Goal: Task Accomplishment & Management: Use online tool/utility

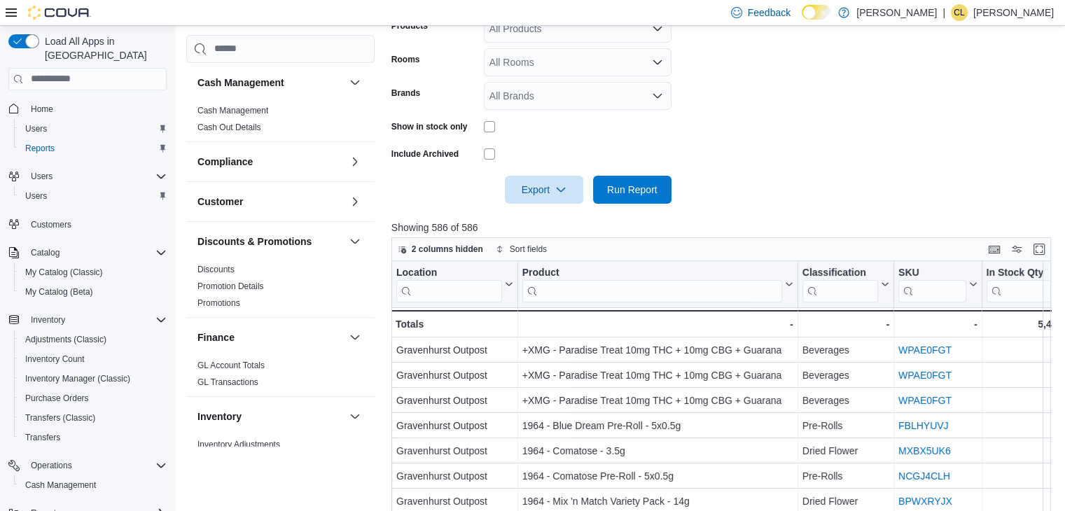
scroll to position [280, 0]
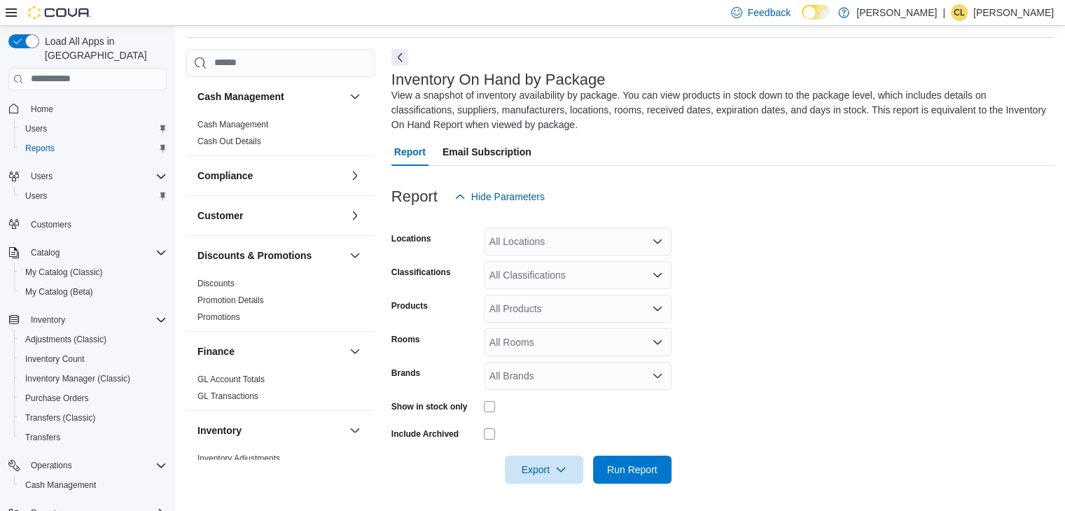
scroll to position [840, 0]
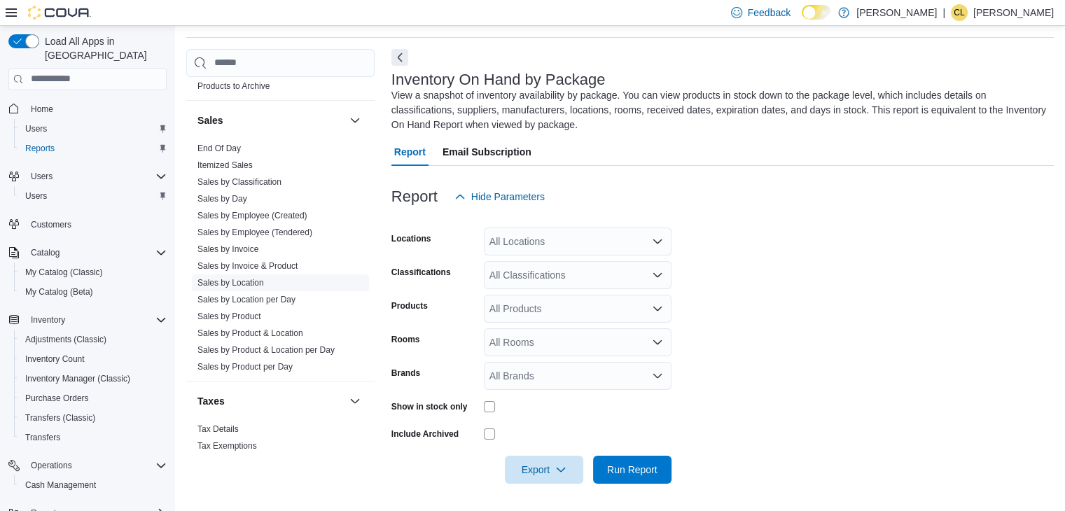
click at [255, 278] on link "Sales by Location" at bounding box center [230, 283] width 66 height 10
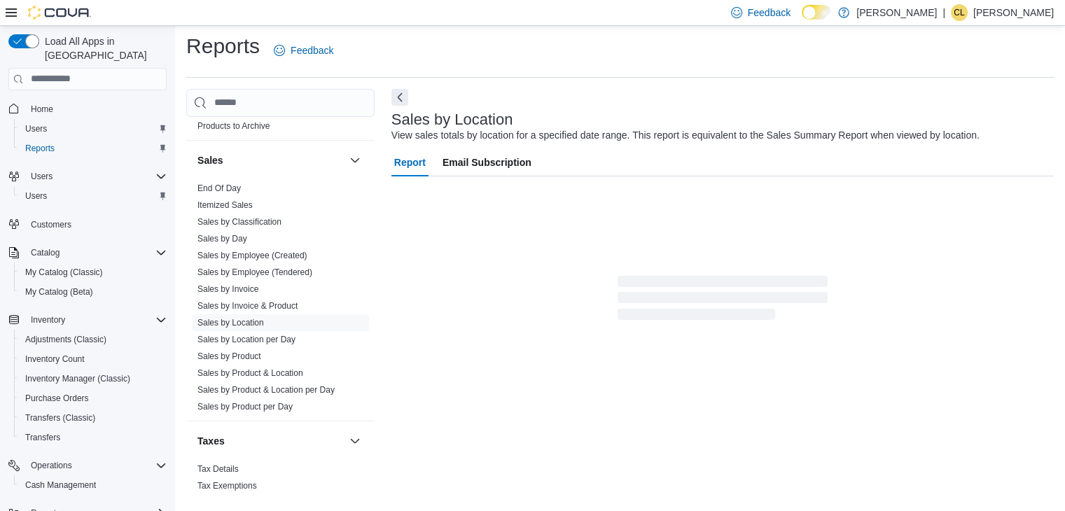
scroll to position [28, 0]
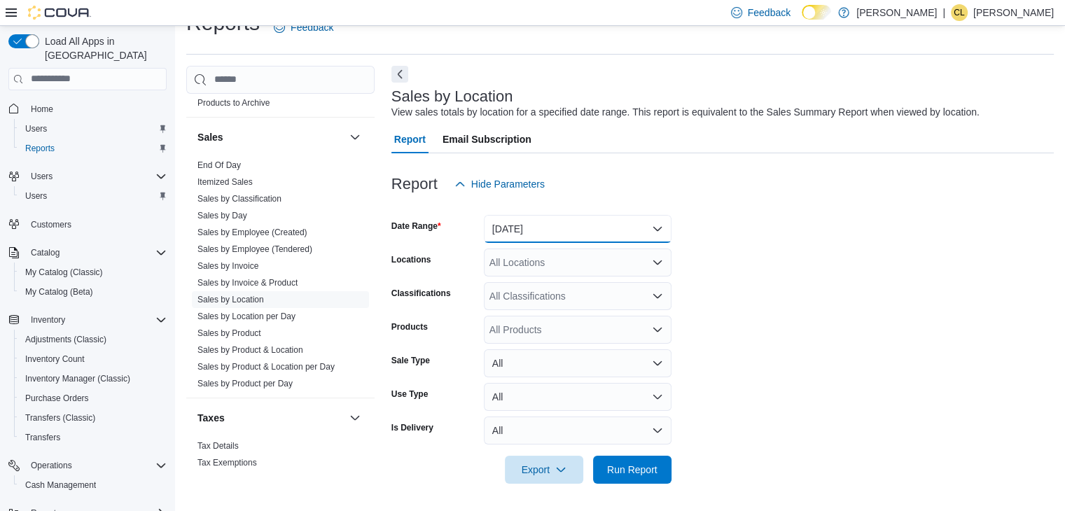
click at [566, 236] on button "Yesterday" at bounding box center [578, 229] width 188 height 28
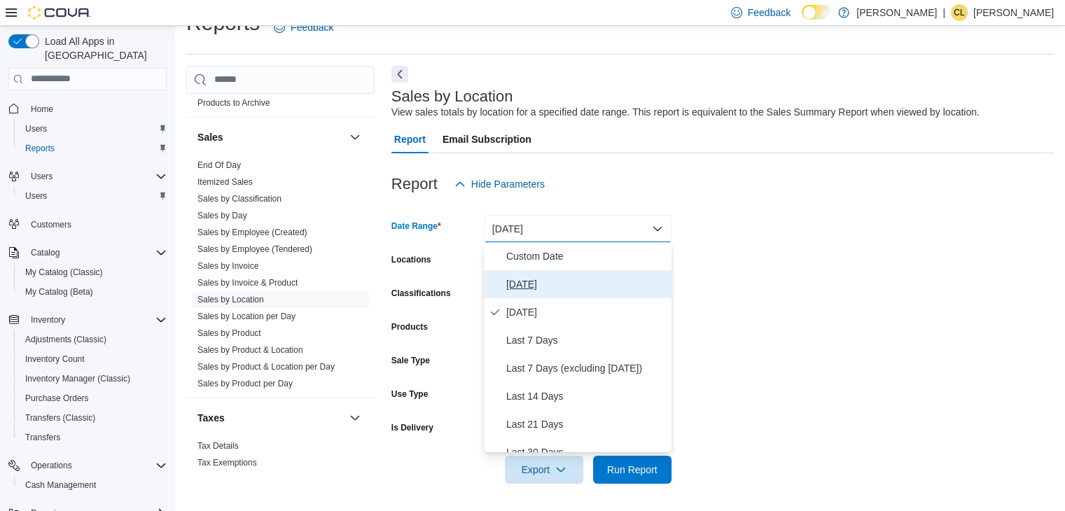
click at [552, 285] on span "Today" at bounding box center [586, 284] width 160 height 17
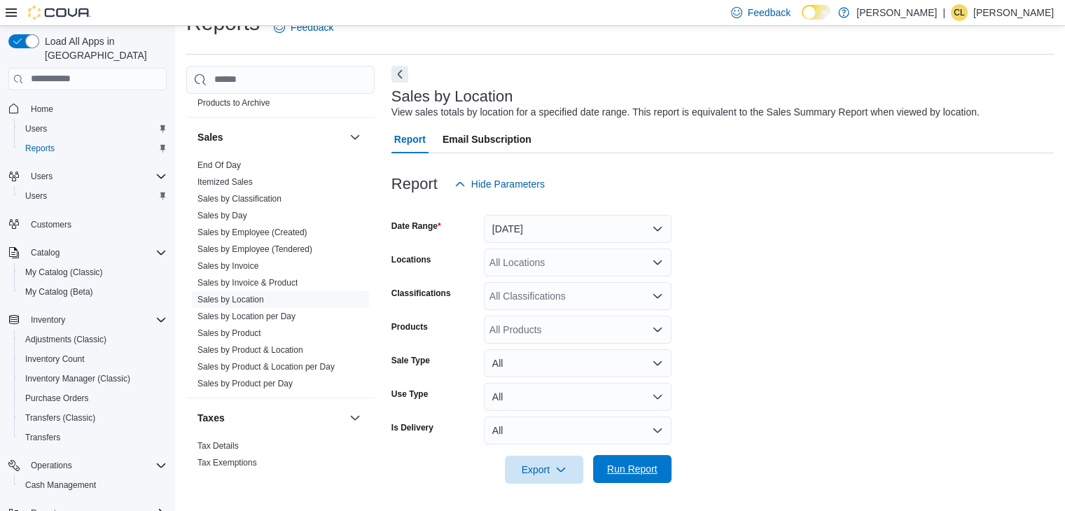
click at [630, 468] on span "Run Report" at bounding box center [632, 469] width 50 height 14
click at [764, 416] on form "Date Range Today Locations All Locations Classifications All Classifications Pr…" at bounding box center [724, 341] width 666 height 286
click at [815, 205] on div at bounding box center [724, 206] width 666 height 17
click at [625, 467] on span "Run Report" at bounding box center [632, 469] width 50 height 14
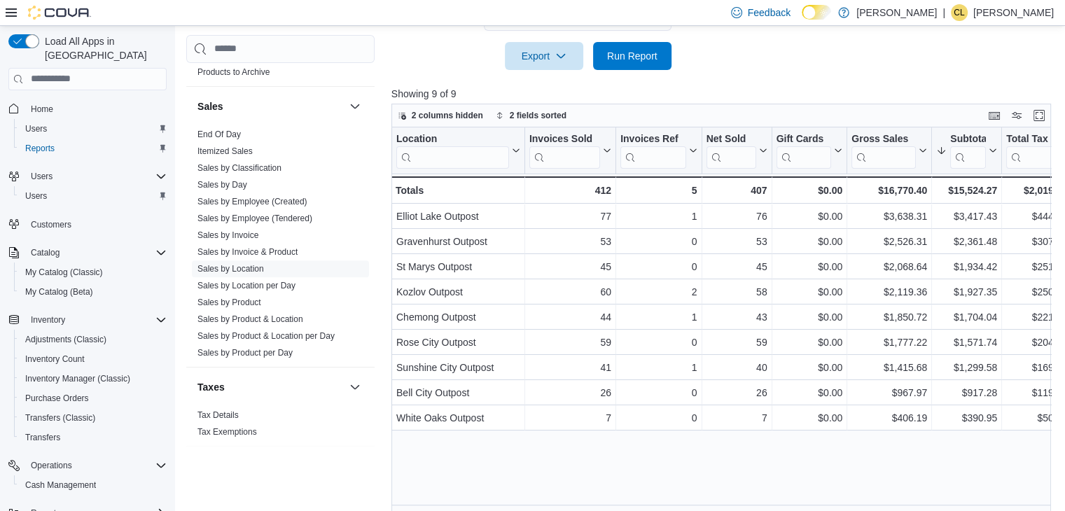
scroll to position [448, 0]
